Goal: Check status: Check status

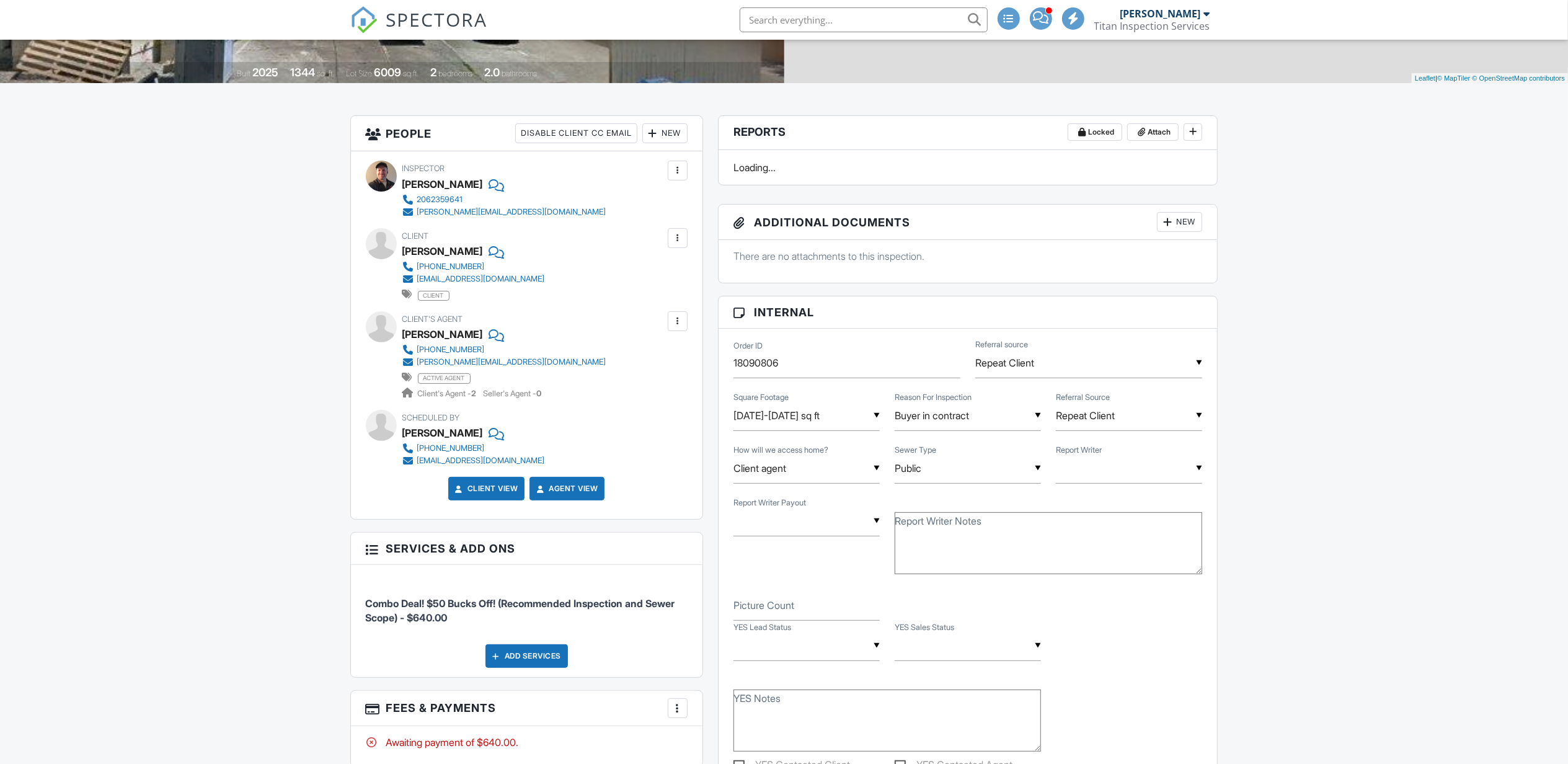
click at [656, 440] on div "Scheduled By Connie Lee 206-354-4566 conniewkim@gmail.com" at bounding box center [527, 438] width 322 height 57
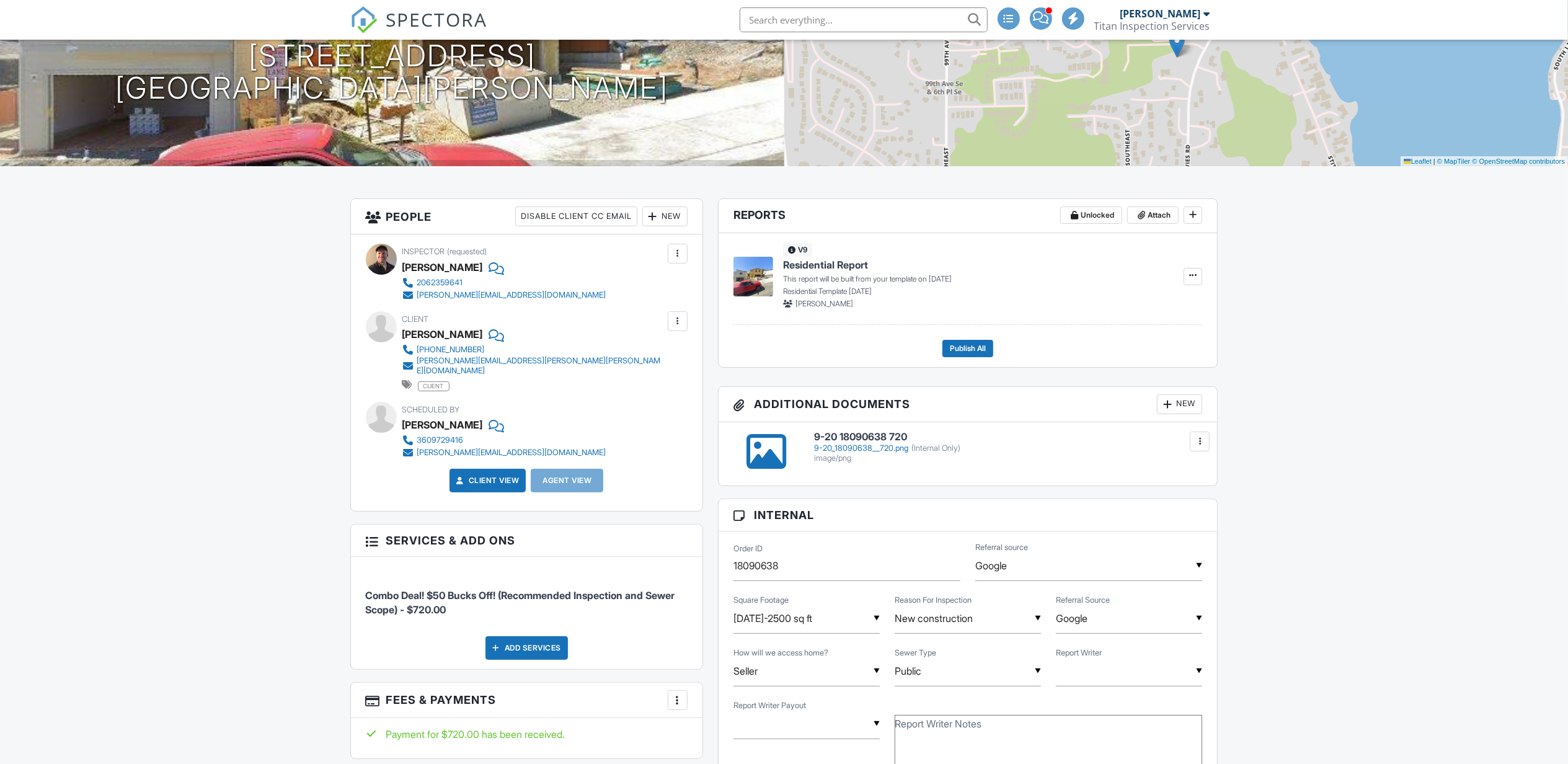
click at [660, 440] on div "Scheduled By Kennedy Coburn 3609729416 kennedy@mytitanteam.com" at bounding box center [527, 430] width 322 height 57
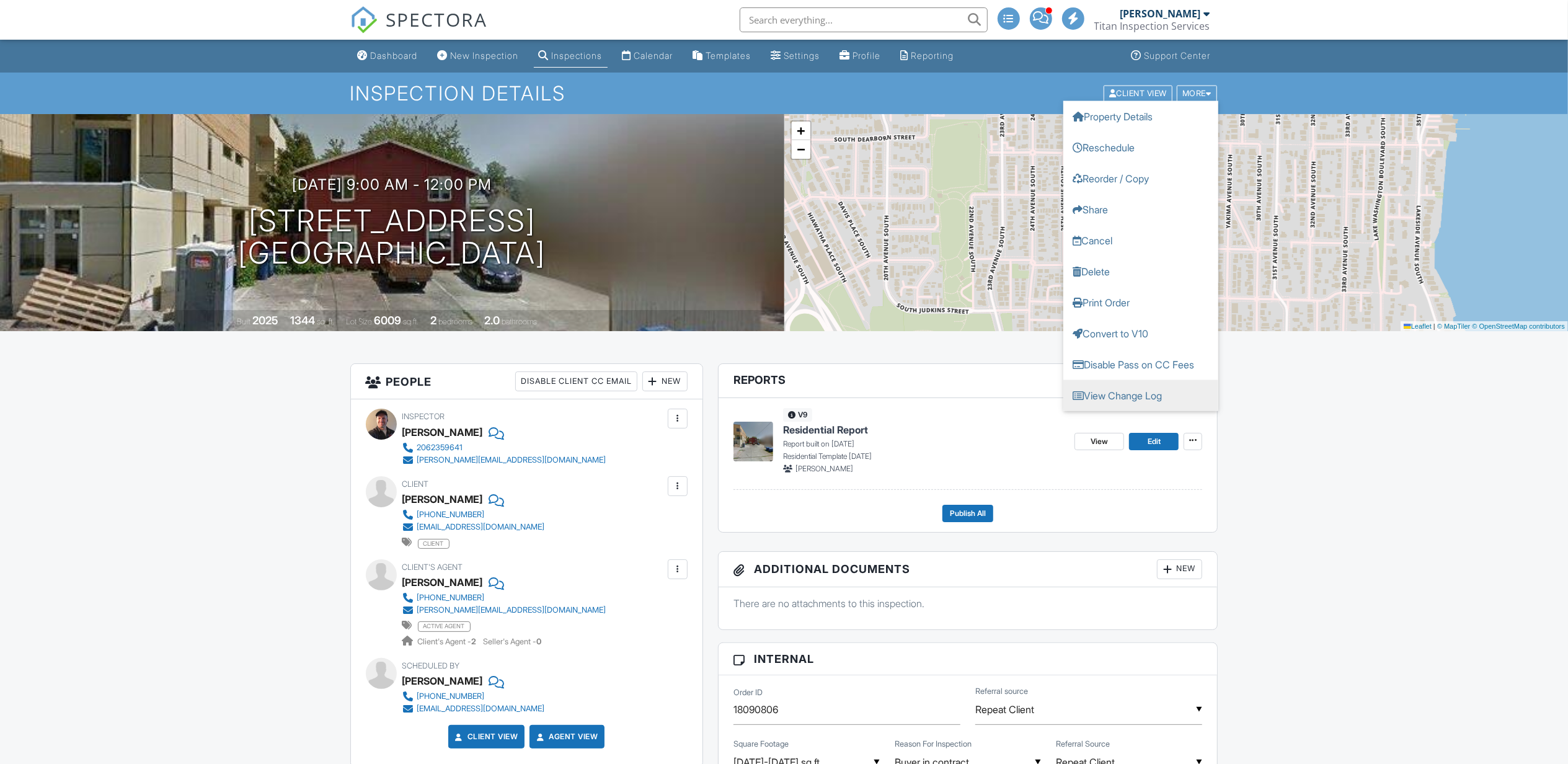
click at [1130, 402] on link "View Change Log" at bounding box center [1141, 395] width 155 height 31
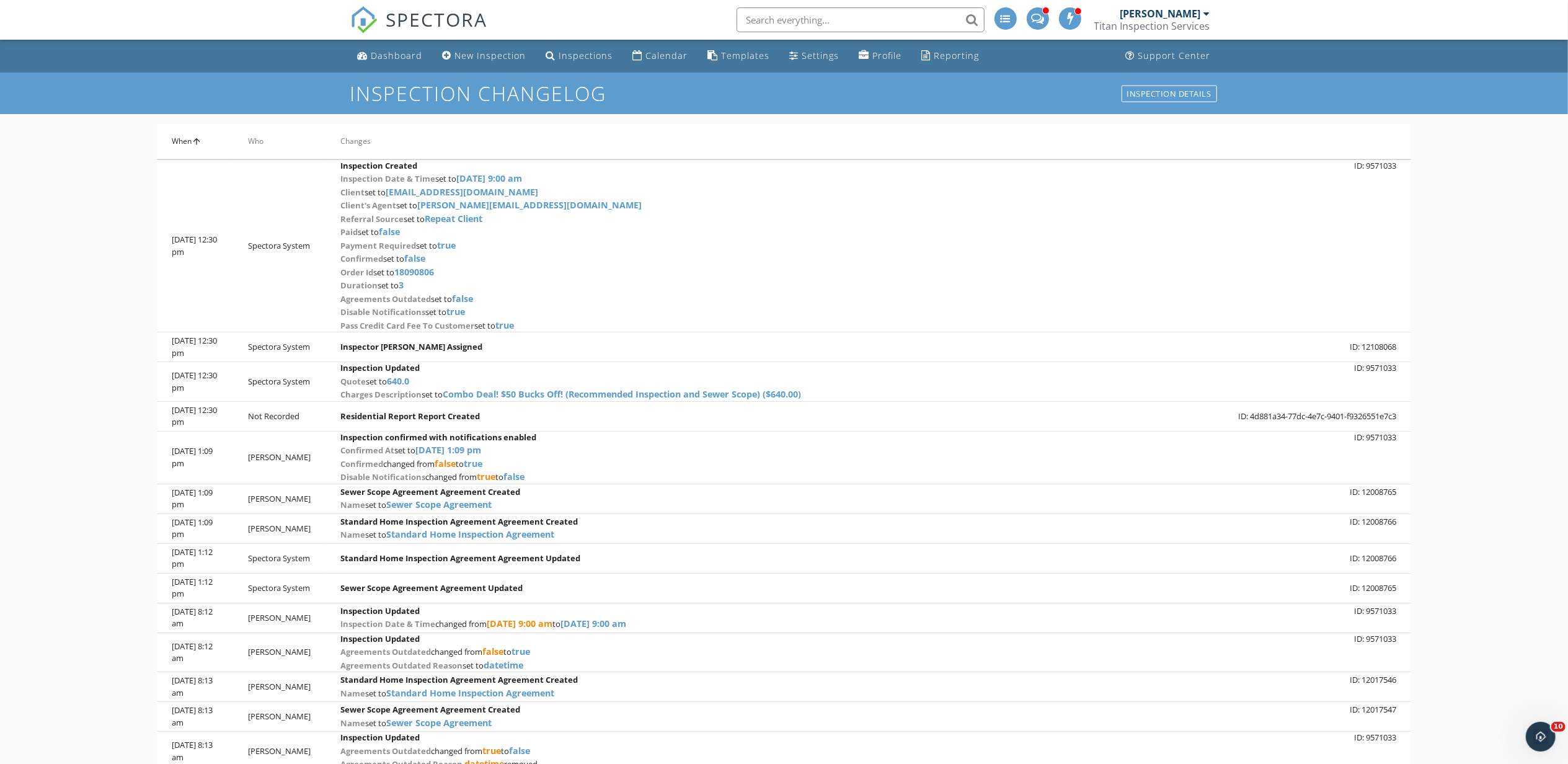
scroll to position [72, 0]
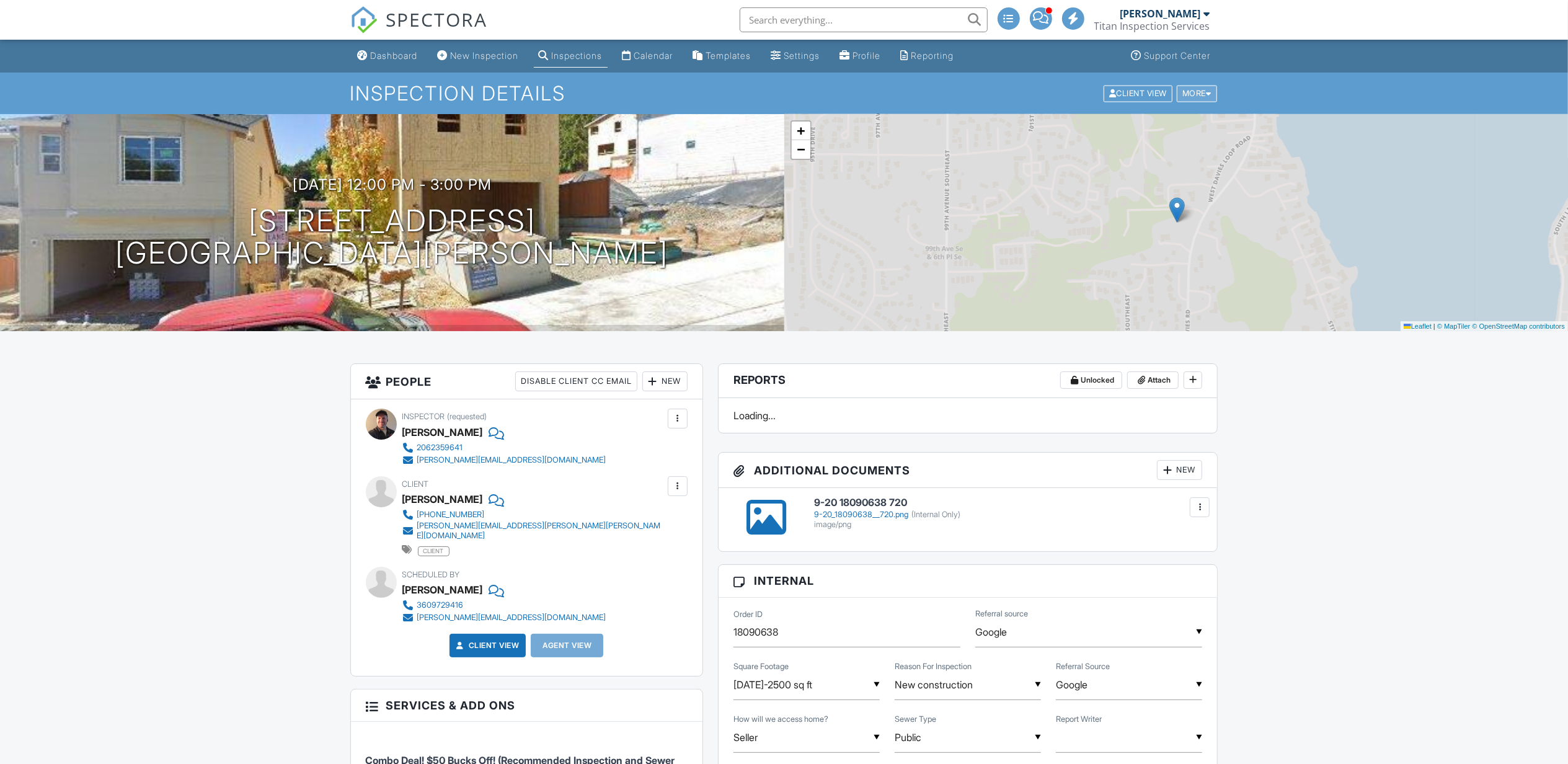
click at [1199, 92] on div "More" at bounding box center [1197, 93] width 41 height 17
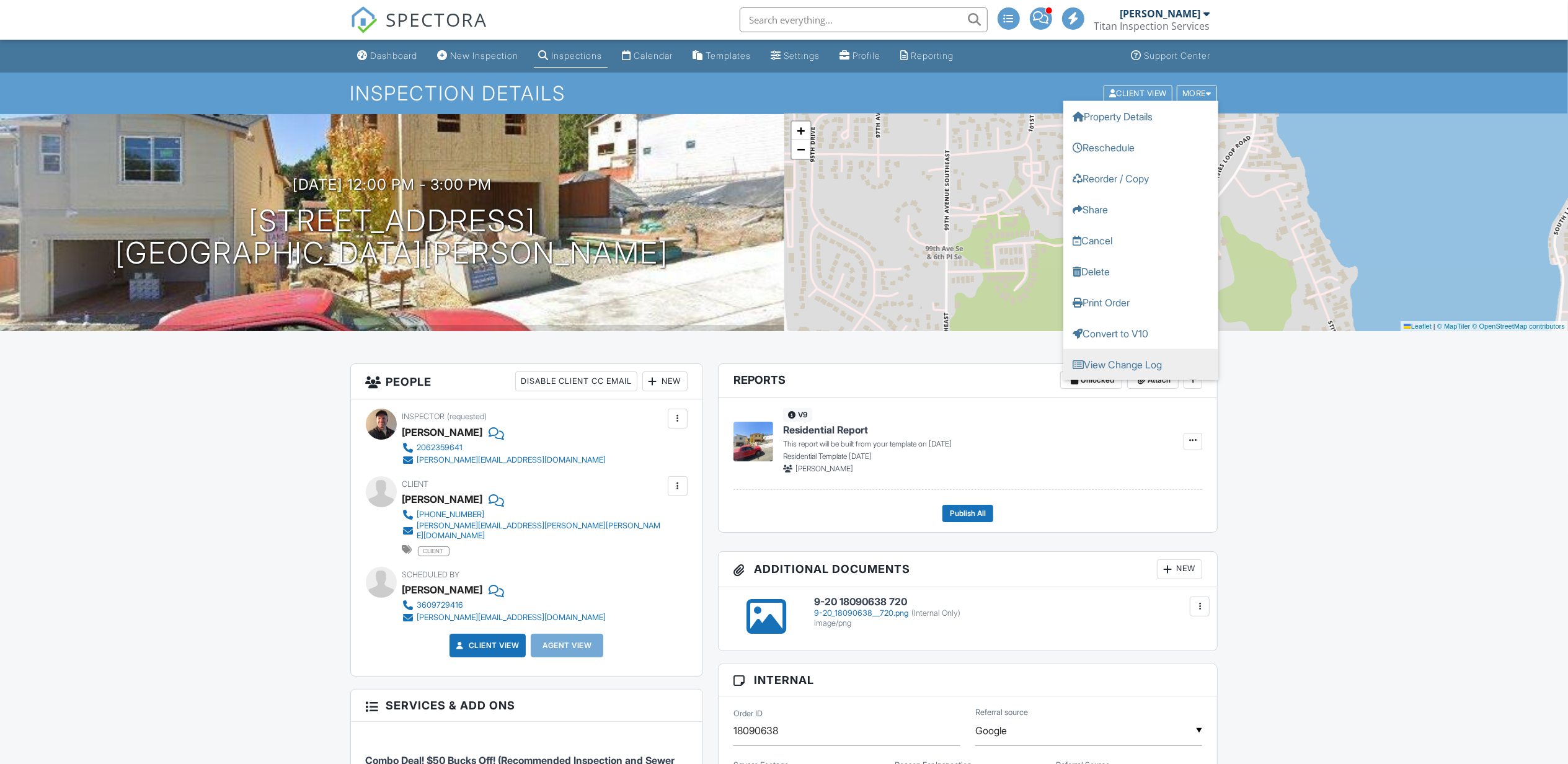
click at [1133, 358] on link "View Change Log" at bounding box center [1141, 364] width 155 height 31
